Goal: Information Seeking & Learning: Learn about a topic

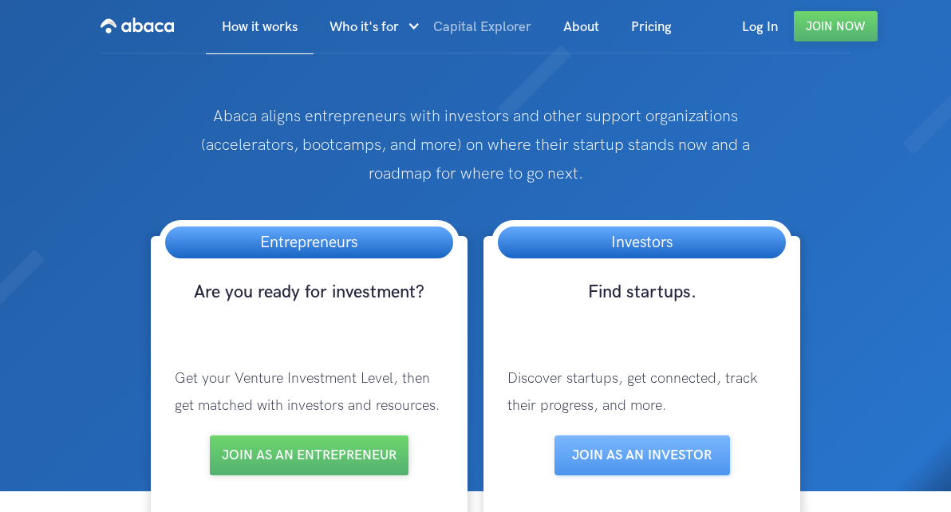
click at [482, 27] on link "Capital Explorer" at bounding box center [482, 27] width 130 height 54
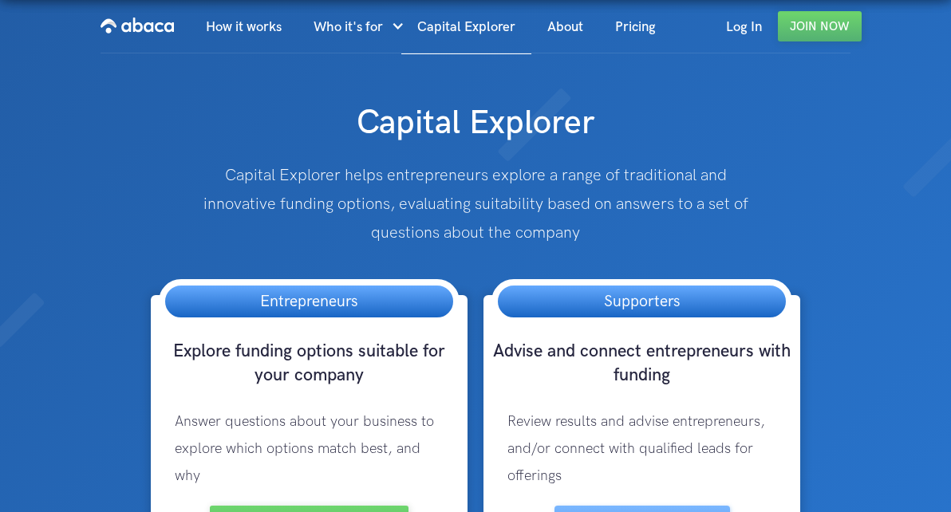
click at [641, 452] on span "Review results and advise entrepreneurs, and/or connect with qualified leads fo…" at bounding box center [636, 448] width 258 height 71
click at [565, 27] on link "About" at bounding box center [565, 27] width 68 height 54
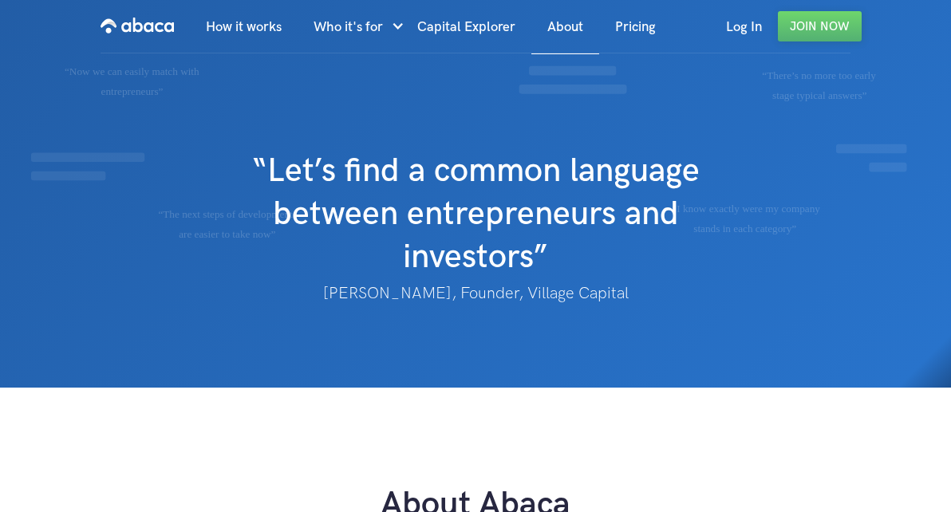
click at [475, 142] on h1 "“Let’s find a common language between entrepreneurs and investors”" at bounding box center [475, 206] width 475 height 145
click at [431, 26] on link "Capital Explorer" at bounding box center [466, 27] width 130 height 54
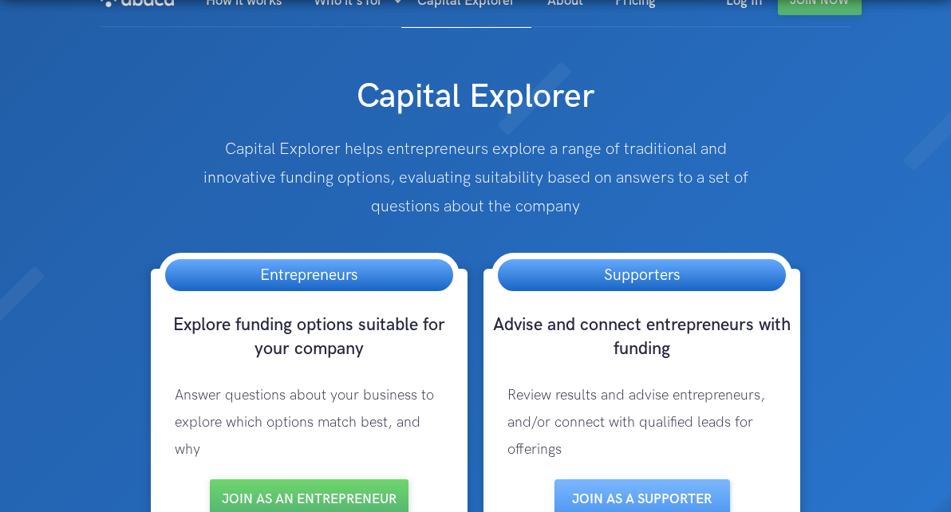
click at [475, 426] on div "Supporters Advise and connect entrepreneurs with funding Review results and adv…" at bounding box center [641, 426] width 333 height 314
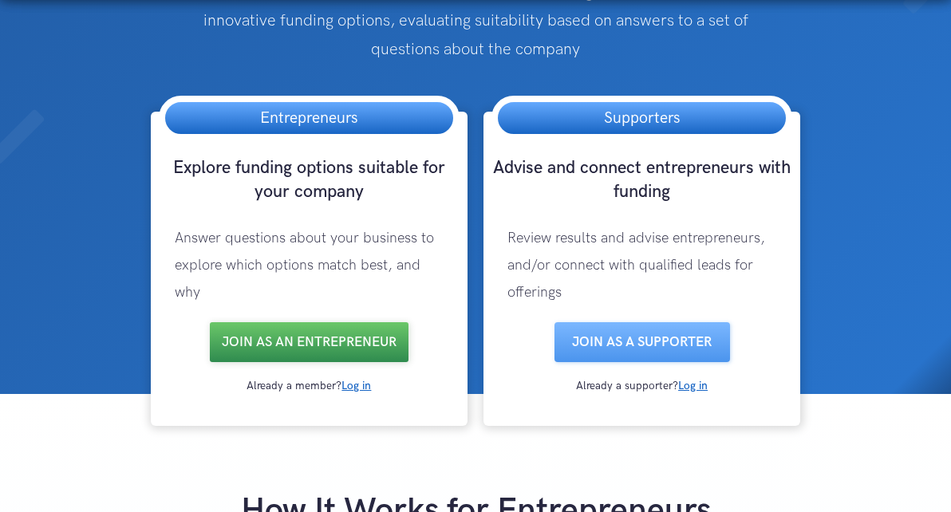
click at [309, 342] on link "Join as an entrepreneur" at bounding box center [309, 342] width 199 height 40
